Goal: Complete application form: Complete application form

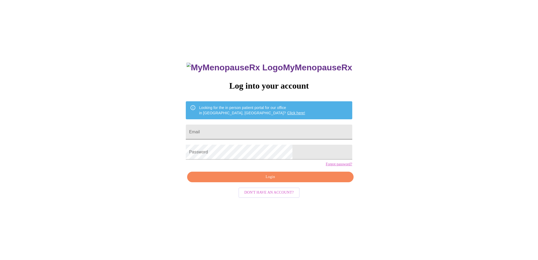
click at [238, 130] on input "Email" at bounding box center [269, 132] width 166 height 15
type input "[EMAIL_ADDRESS][DOMAIN_NAME]"
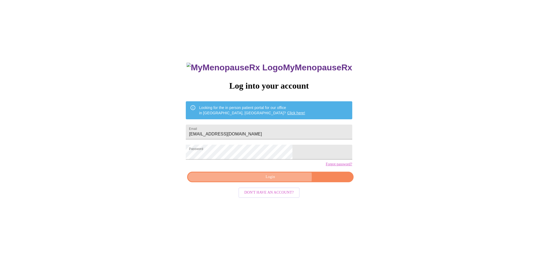
click at [279, 180] on span "Login" at bounding box center [270, 177] width 154 height 7
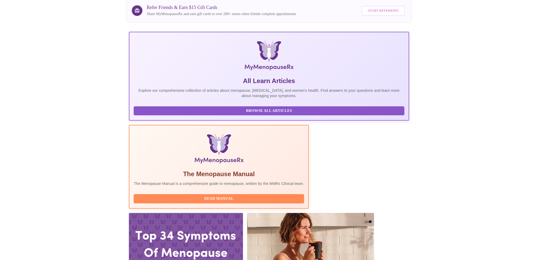
scroll to position [53, 0]
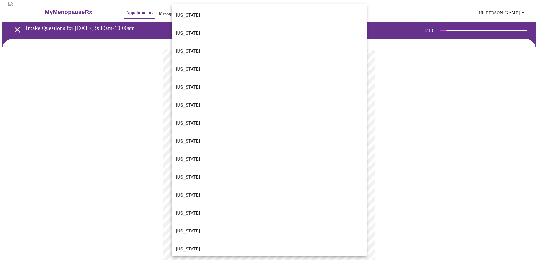
click at [243, 113] on body "MyMenopauseRx Appointments Messaging Labs Uploads Medications Community Refer a…" at bounding box center [270, 243] width 537 height 483
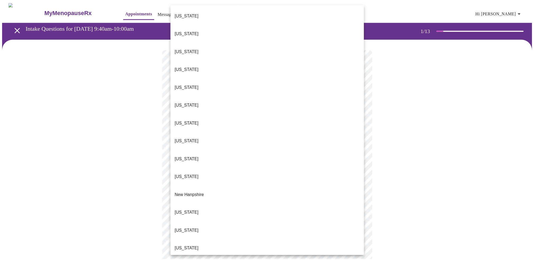
scroll to position [370, 0]
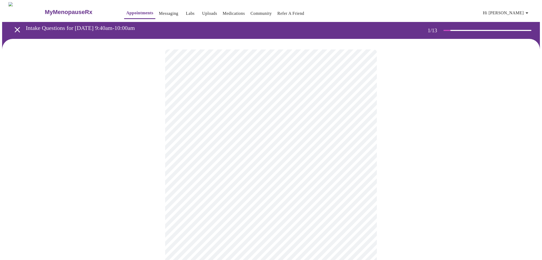
click at [220, 155] on body "MyMenopauseRx Appointments Messaging Labs Uploads Medications Community Refer a…" at bounding box center [270, 242] width 537 height 480
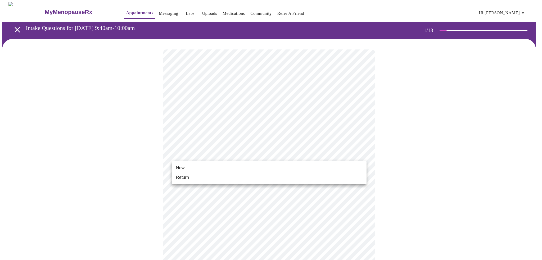
click at [204, 179] on li "Return" at bounding box center [269, 178] width 195 height 10
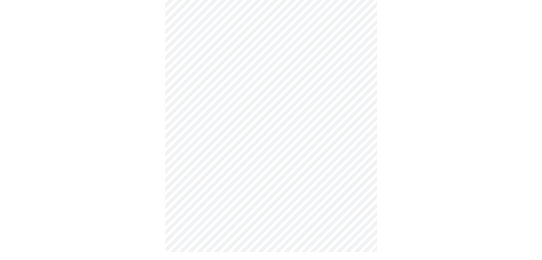
scroll to position [0, 0]
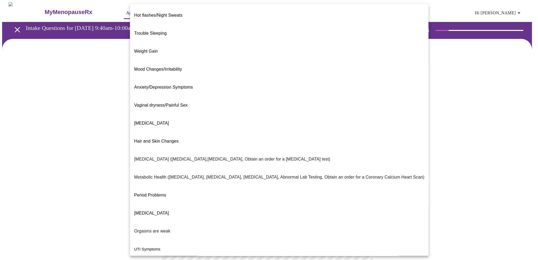
click at [327, 109] on body "MyMenopauseRx Appointments Messaging Labs Uploads Medications Community Refer a…" at bounding box center [269, 161] width 534 height 318
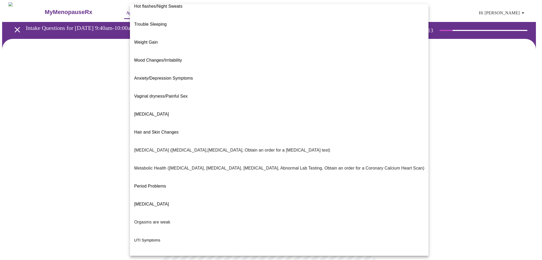
scroll to position [14, 0]
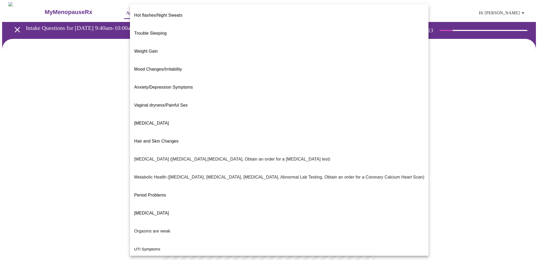
click at [254, 118] on body "MyMenopauseRx Appointments Messaging Labs Uploads Medications Community Refer a…" at bounding box center [270, 159] width 537 height 314
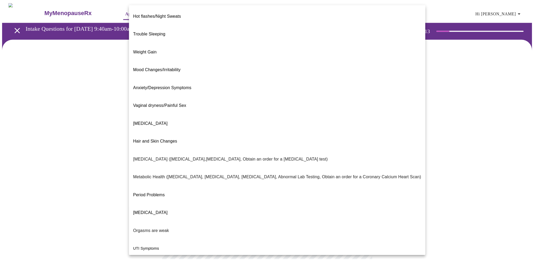
scroll to position [12, 0]
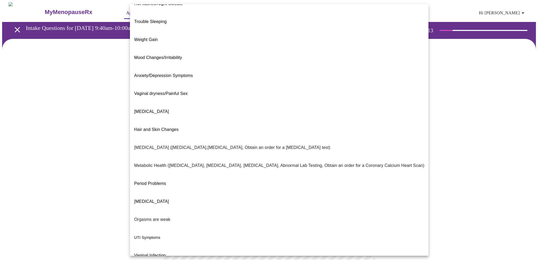
click at [440, 157] on div at bounding box center [271, 130] width 542 height 260
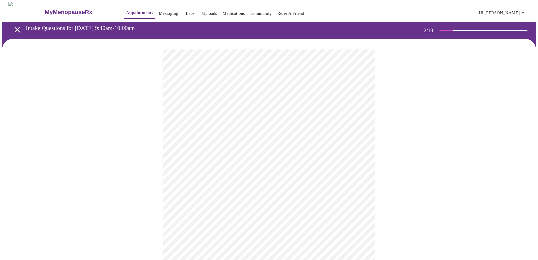
click at [306, 160] on body "MyMenopauseRx Appointments Messaging Labs Uploads Medications Community Refer a…" at bounding box center [269, 159] width 534 height 314
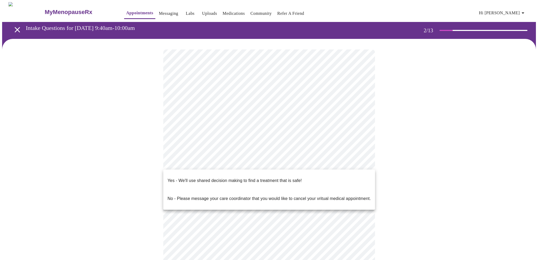
click at [286, 178] on p "Yes - We'll use shared decision making to find a treatment that is safe!" at bounding box center [234, 180] width 134 height 6
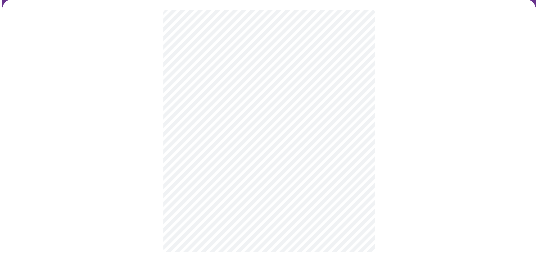
scroll to position [0, 0]
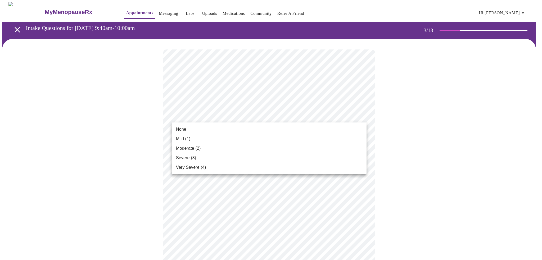
click at [495, 94] on div at bounding box center [271, 130] width 542 height 260
